Goal: Find specific page/section: Find specific page/section

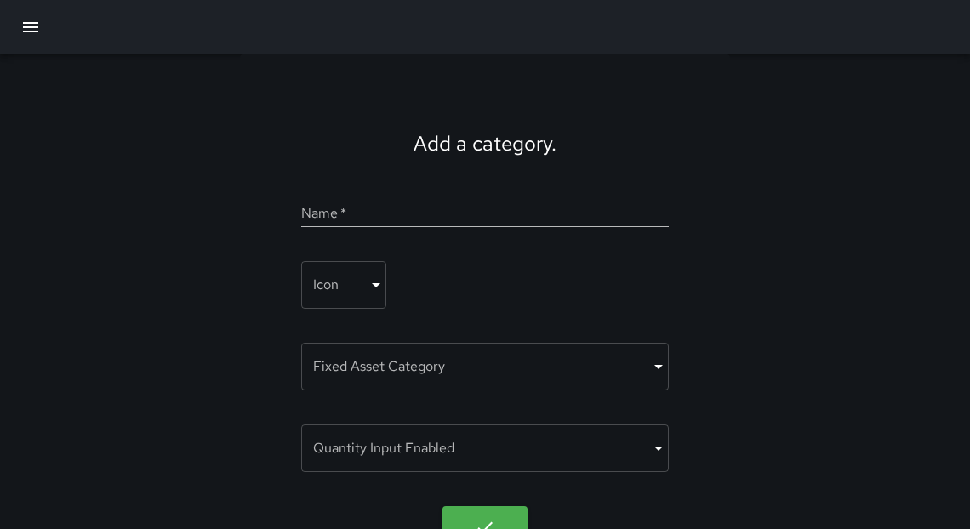
click at [28, 32] on icon "button" at bounding box center [30, 27] width 20 height 20
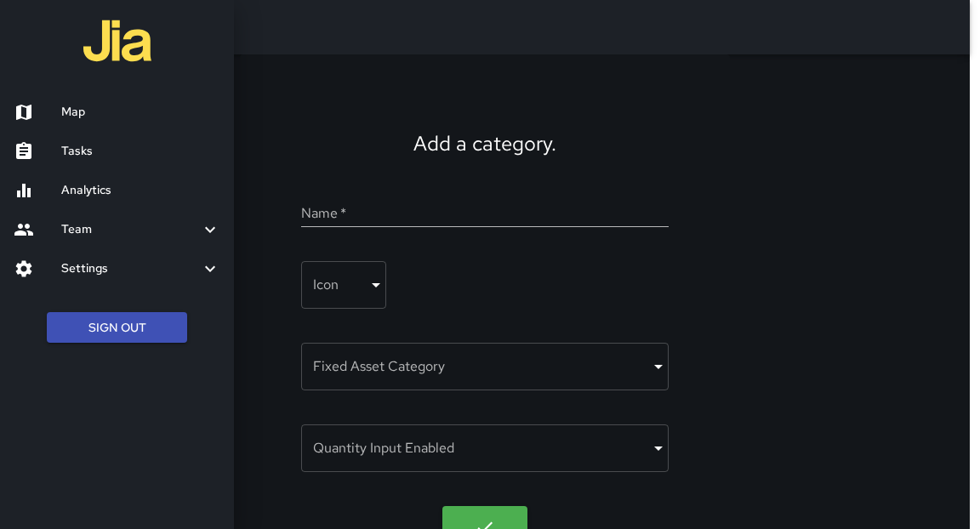
click at [93, 162] on link "Tasks" at bounding box center [117, 151] width 234 height 39
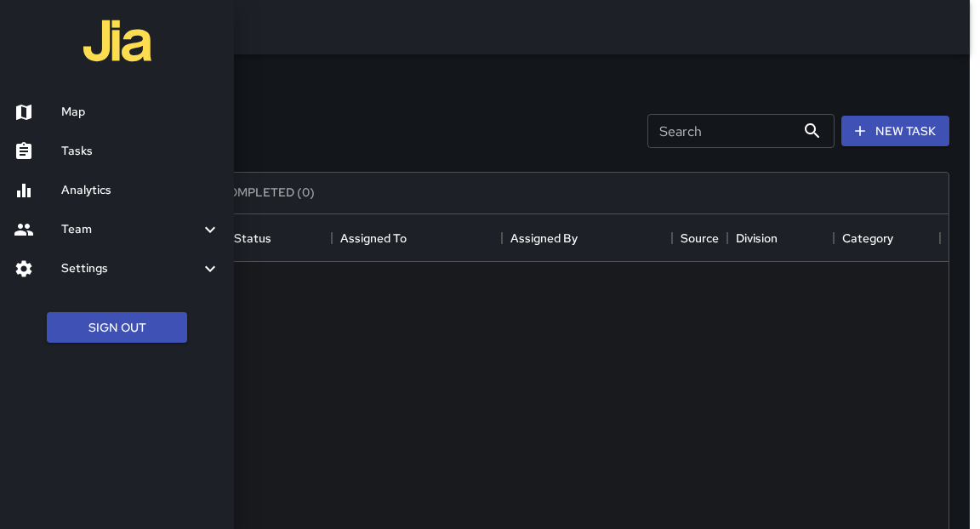
scroll to position [710, 917]
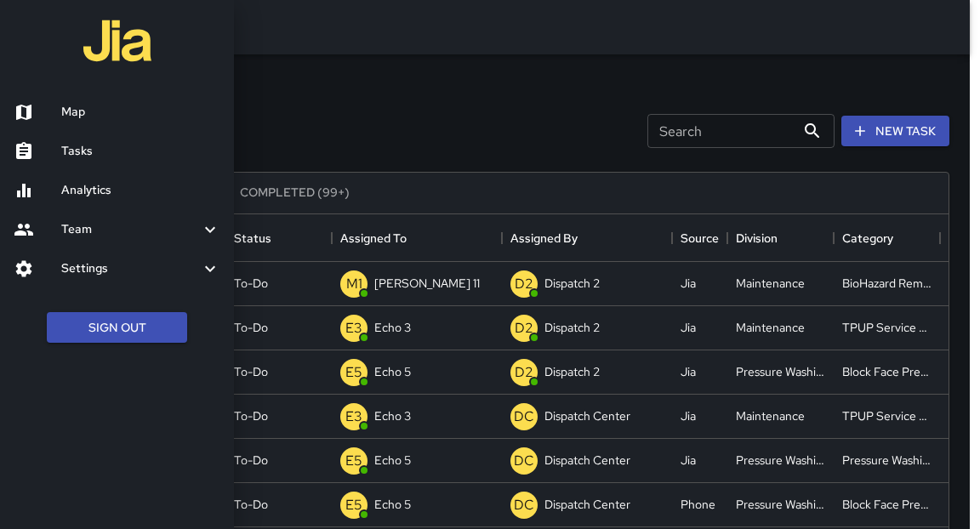
click at [62, 114] on h6 "Map" at bounding box center [140, 112] width 159 height 19
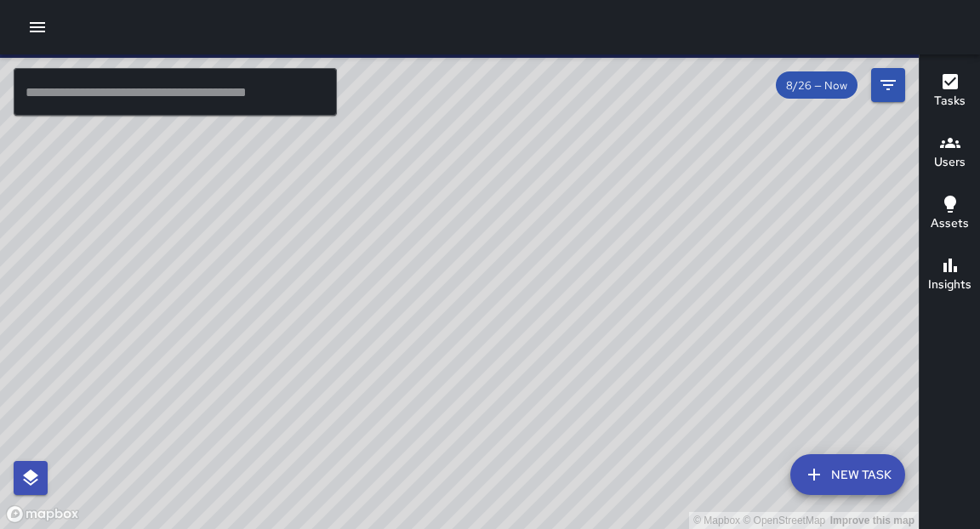
click at [250, 100] on input "text" at bounding box center [175, 92] width 323 height 48
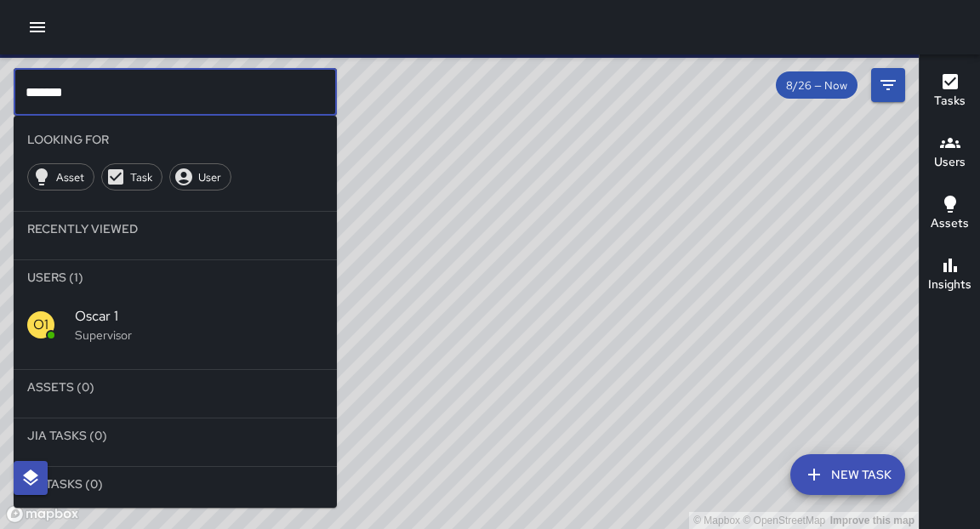
type input "*******"
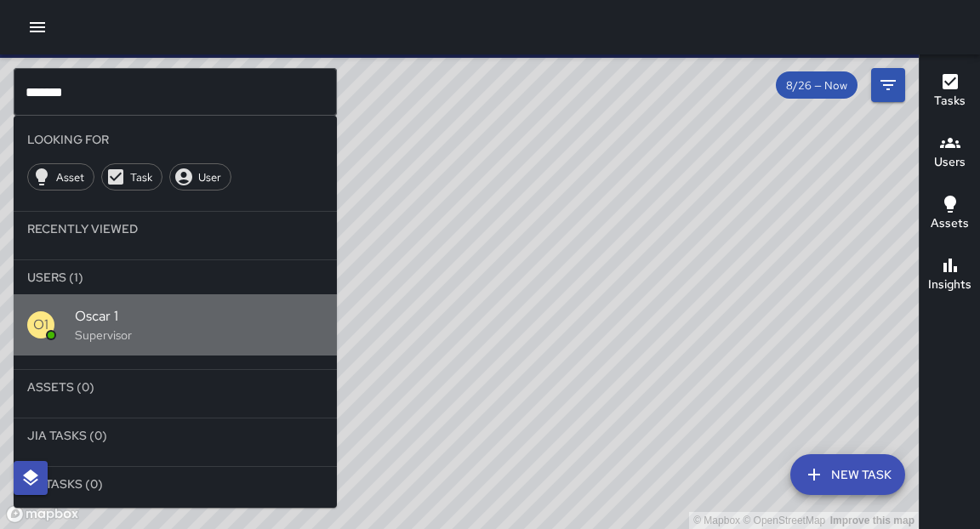
click at [157, 315] on span "Oscar 1" at bounding box center [199, 316] width 248 height 20
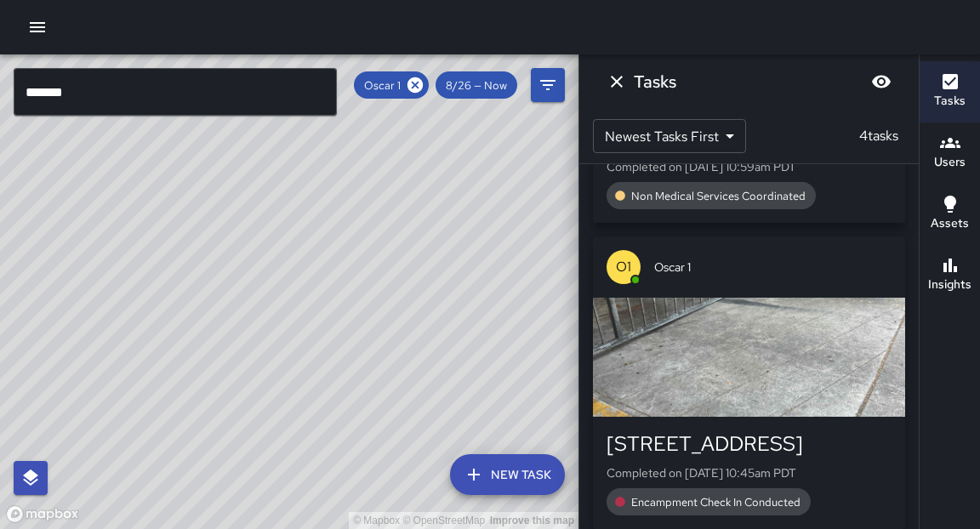
scroll to position [873, 0]
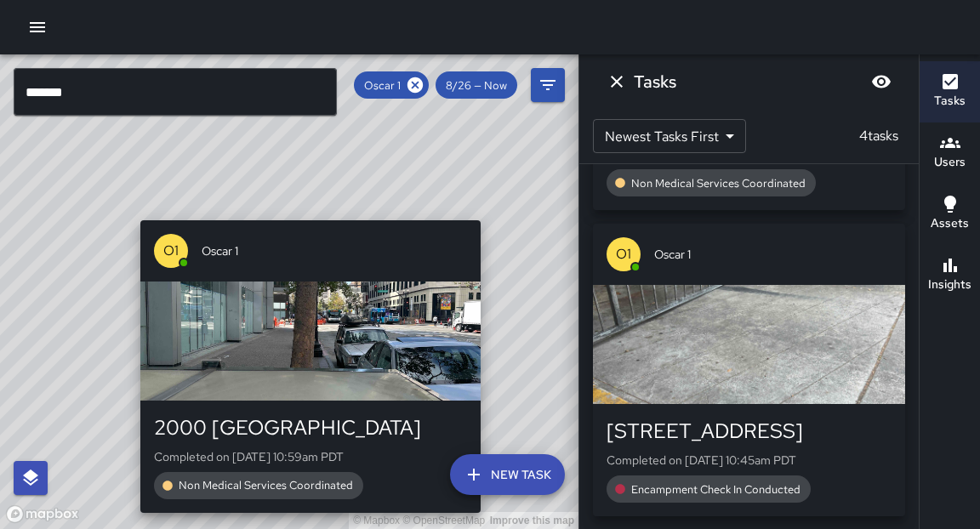
click at [317, 208] on div "© Mapbox © OpenStreetMap Improve this map O1 Oscar 1 [STREET_ADDRESS] Completed…" at bounding box center [289, 291] width 578 height 475
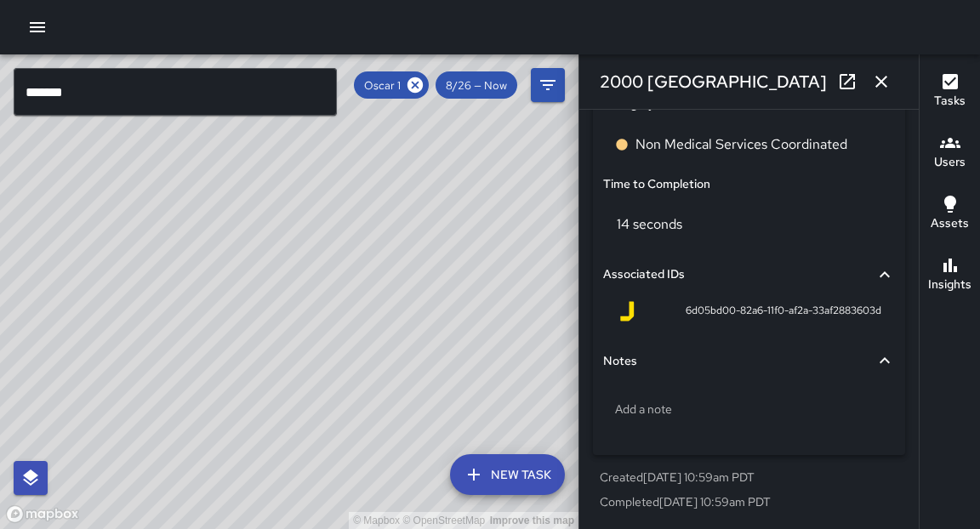
scroll to position [0, 0]
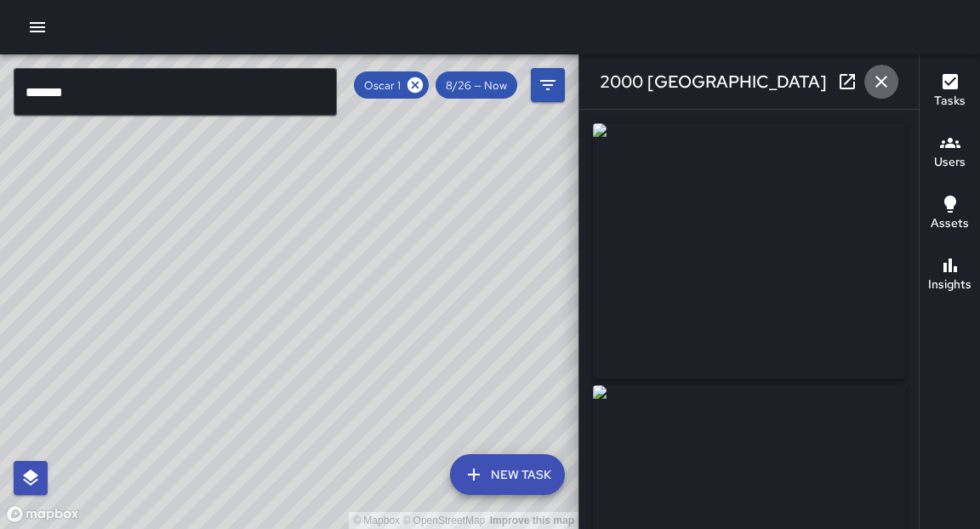
click at [887, 88] on icon "button" at bounding box center [881, 81] width 20 height 20
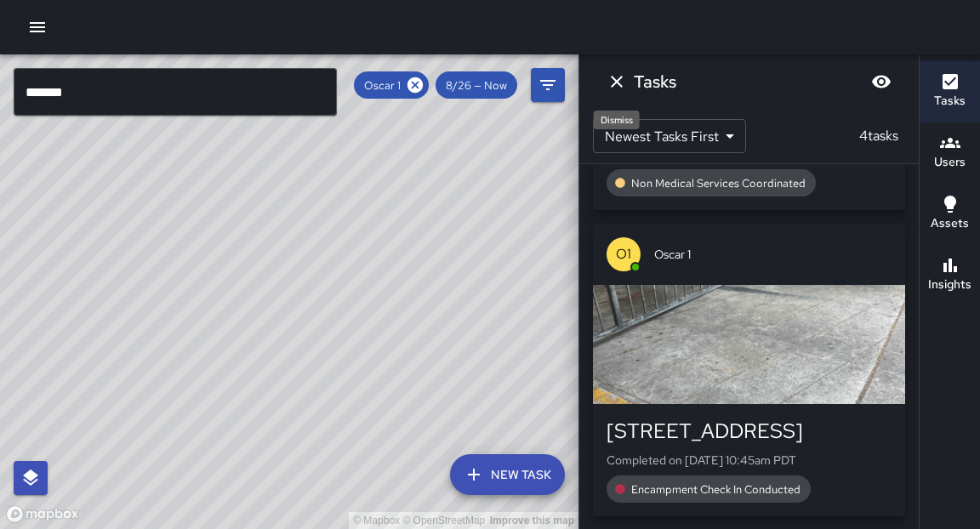
click at [618, 83] on icon "Dismiss" at bounding box center [617, 82] width 12 height 12
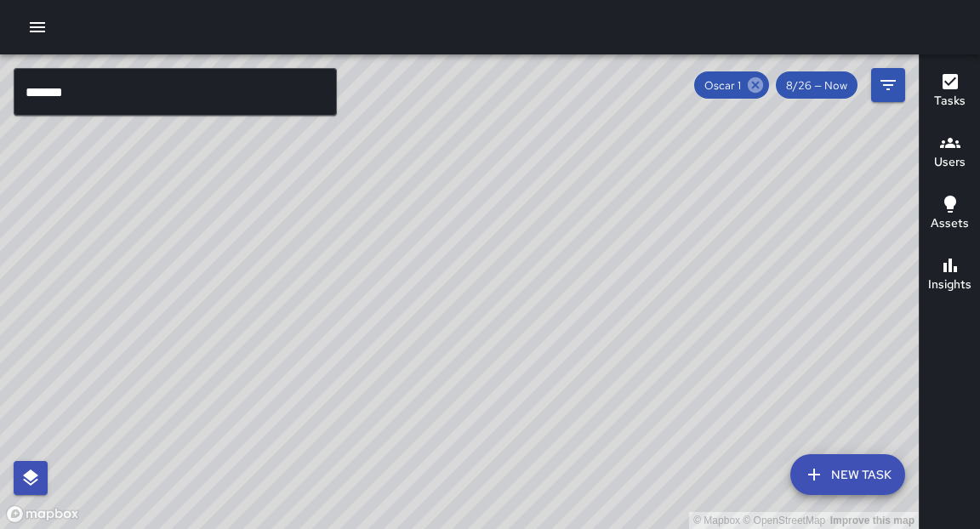
click at [756, 82] on icon at bounding box center [755, 84] width 15 height 15
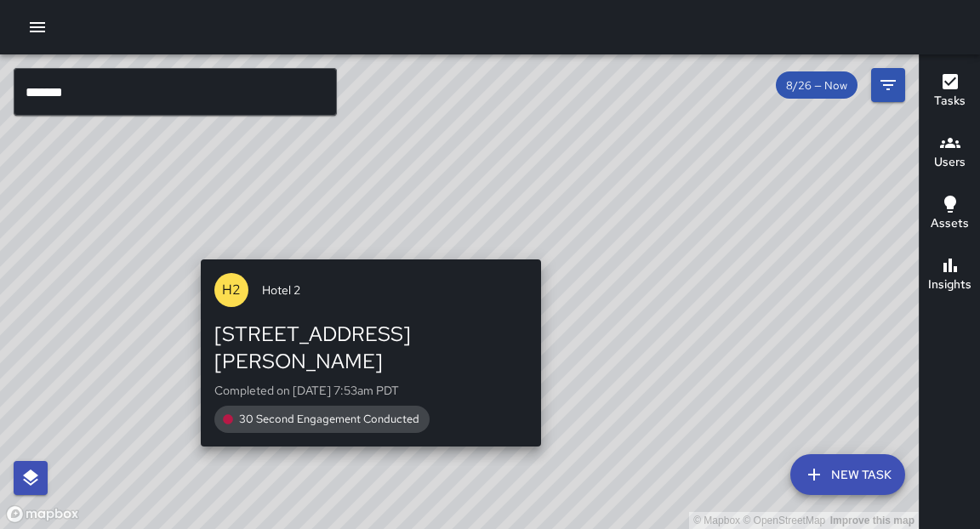
click at [538, 433] on div "© Mapbox © OpenStreetMap Improve this map H2 Hotel 2 [STREET_ADDRESS][PERSON_NA…" at bounding box center [459, 291] width 919 height 475
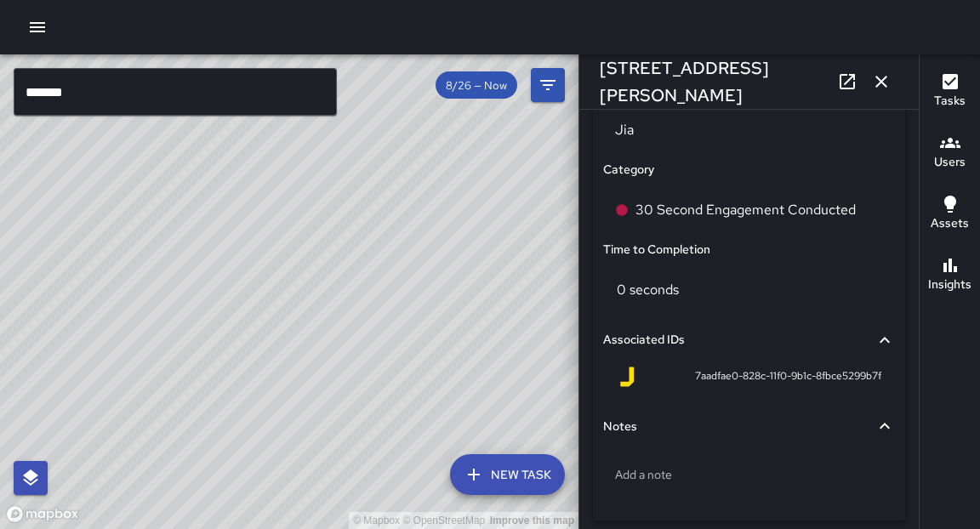
scroll to position [1165, 0]
click at [886, 77] on icon "button" at bounding box center [881, 82] width 12 height 12
